Goal: Find specific page/section: Find specific page/section

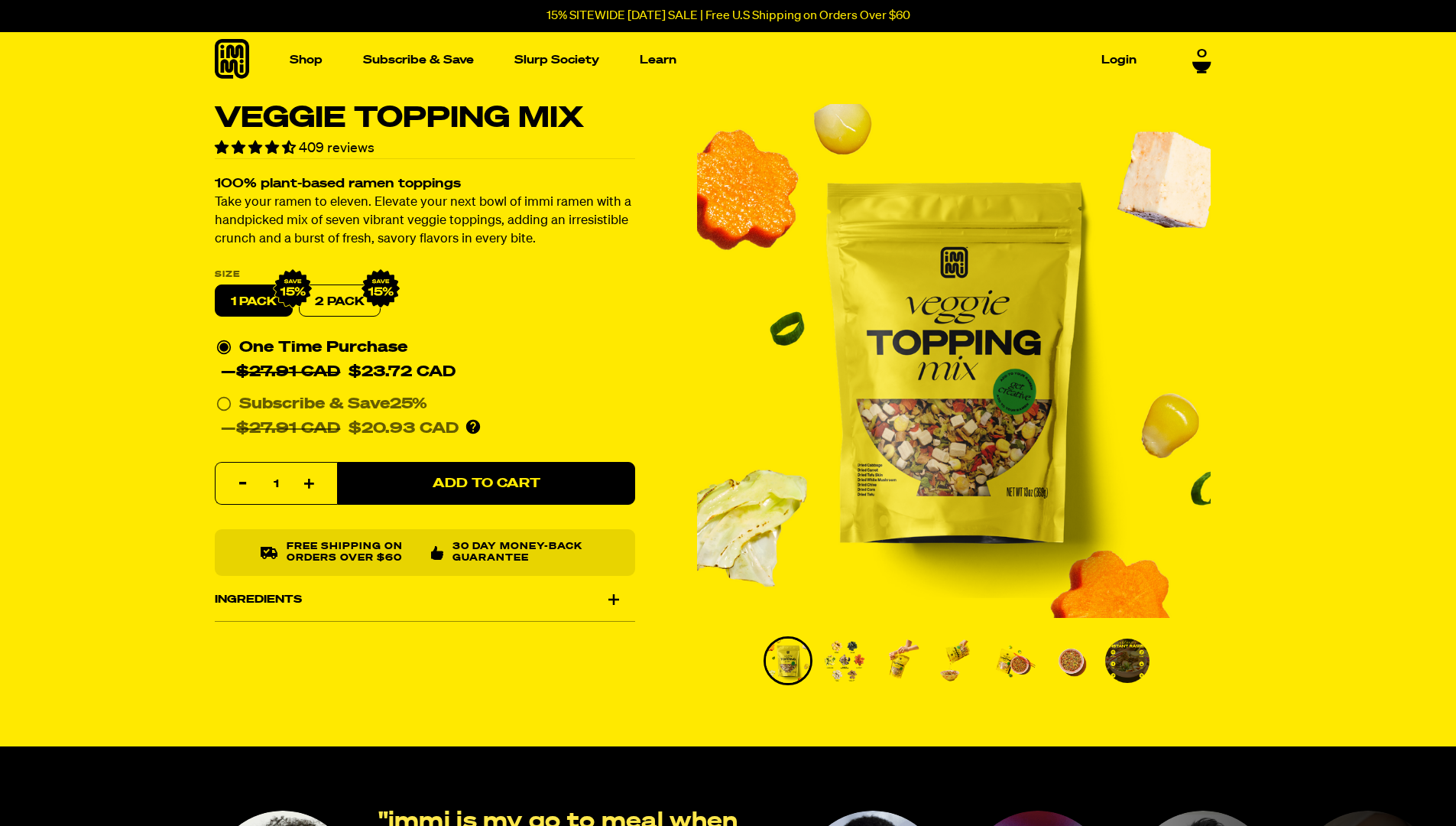
select select "highest-rating"
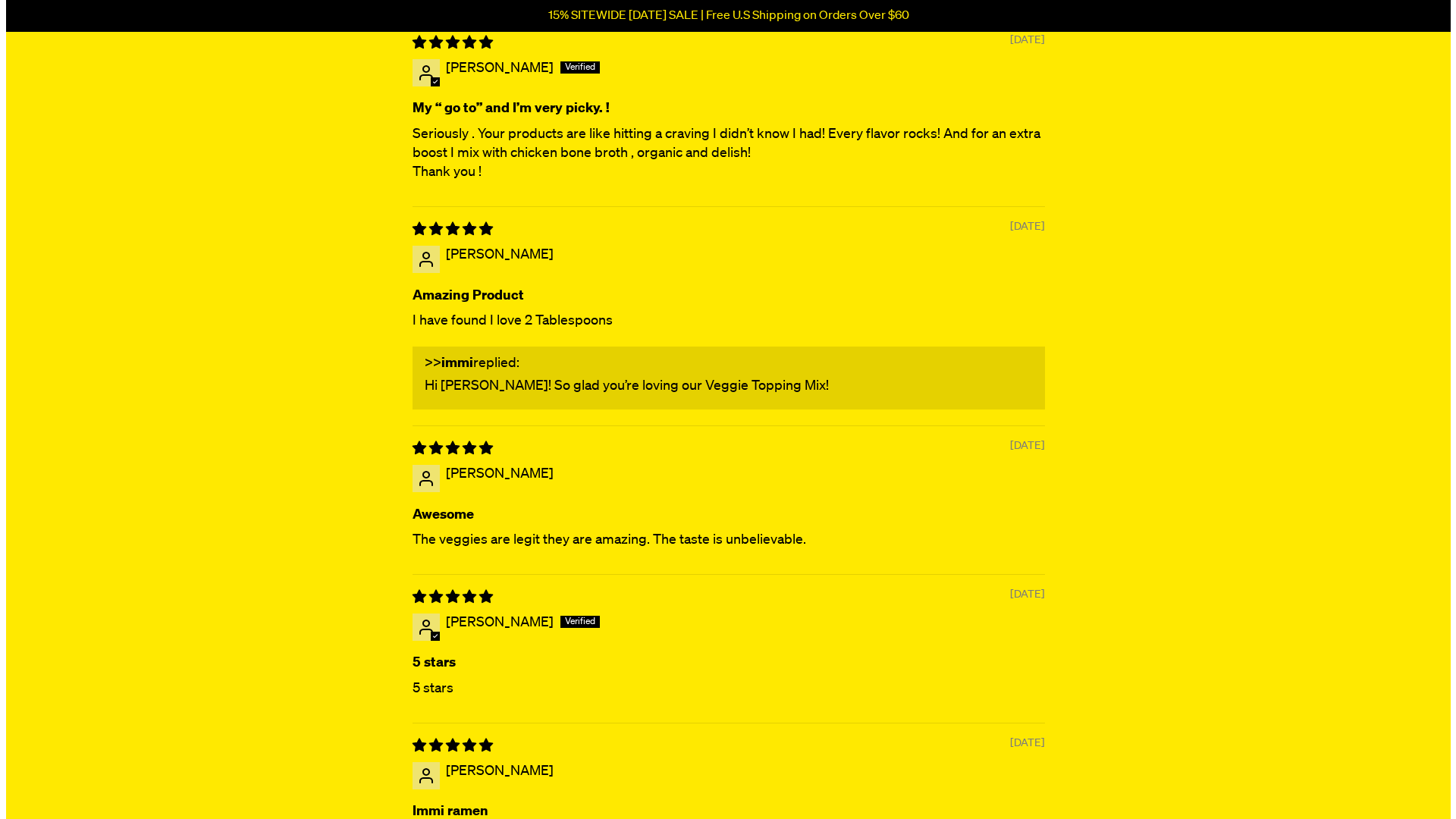
scroll to position [282, 0]
